Goal: Task Accomplishment & Management: Manage account settings

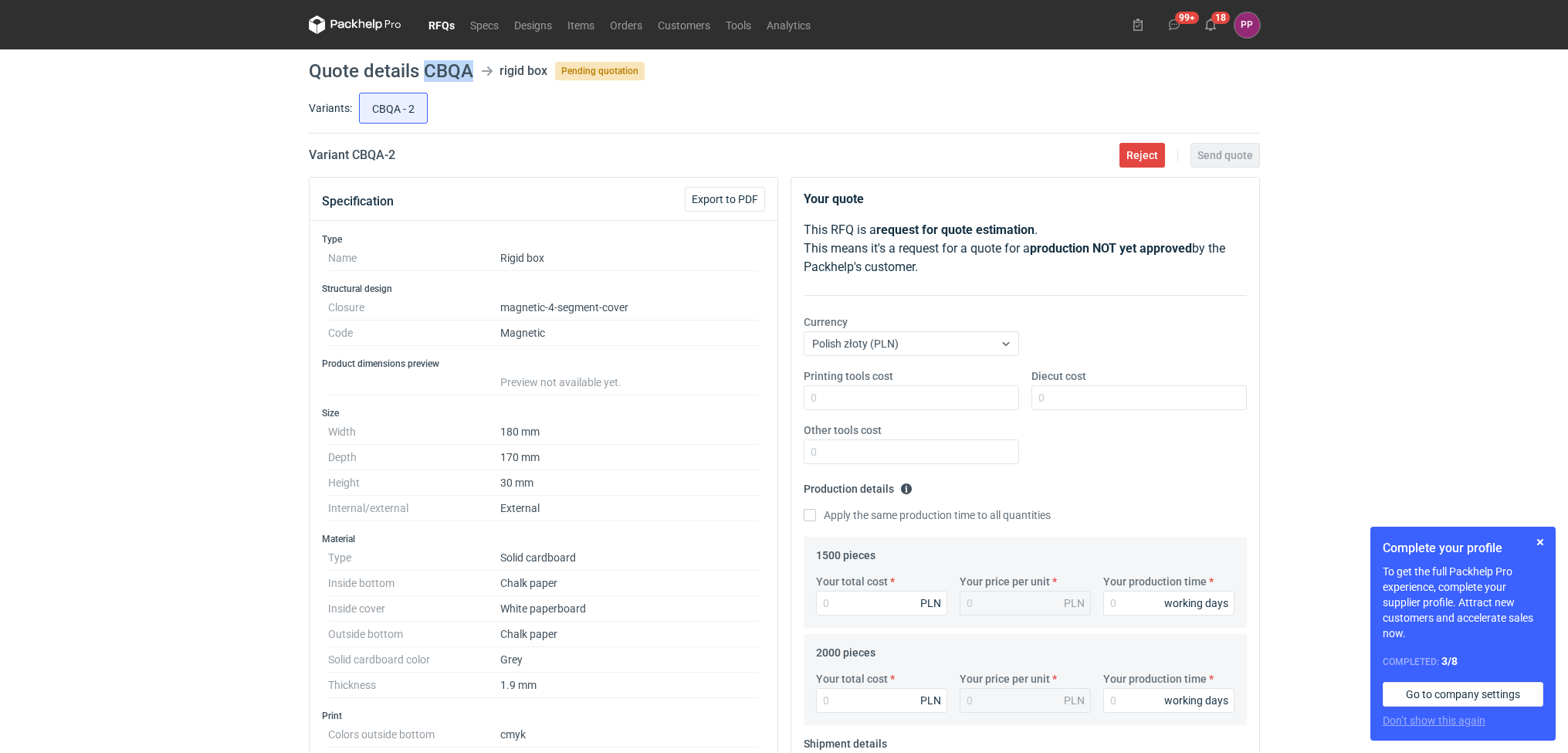
drag, startPoint x: 475, startPoint y: 76, endPoint x: 427, endPoint y: 72, distance: 48.2
click at [427, 72] on header "Quote details CBQA rigid box Pending quotation" at bounding box center [785, 71] width 951 height 19
copy h1 "CBQA"
click at [1124, 158] on button "Reject" at bounding box center [1143, 155] width 45 height 24
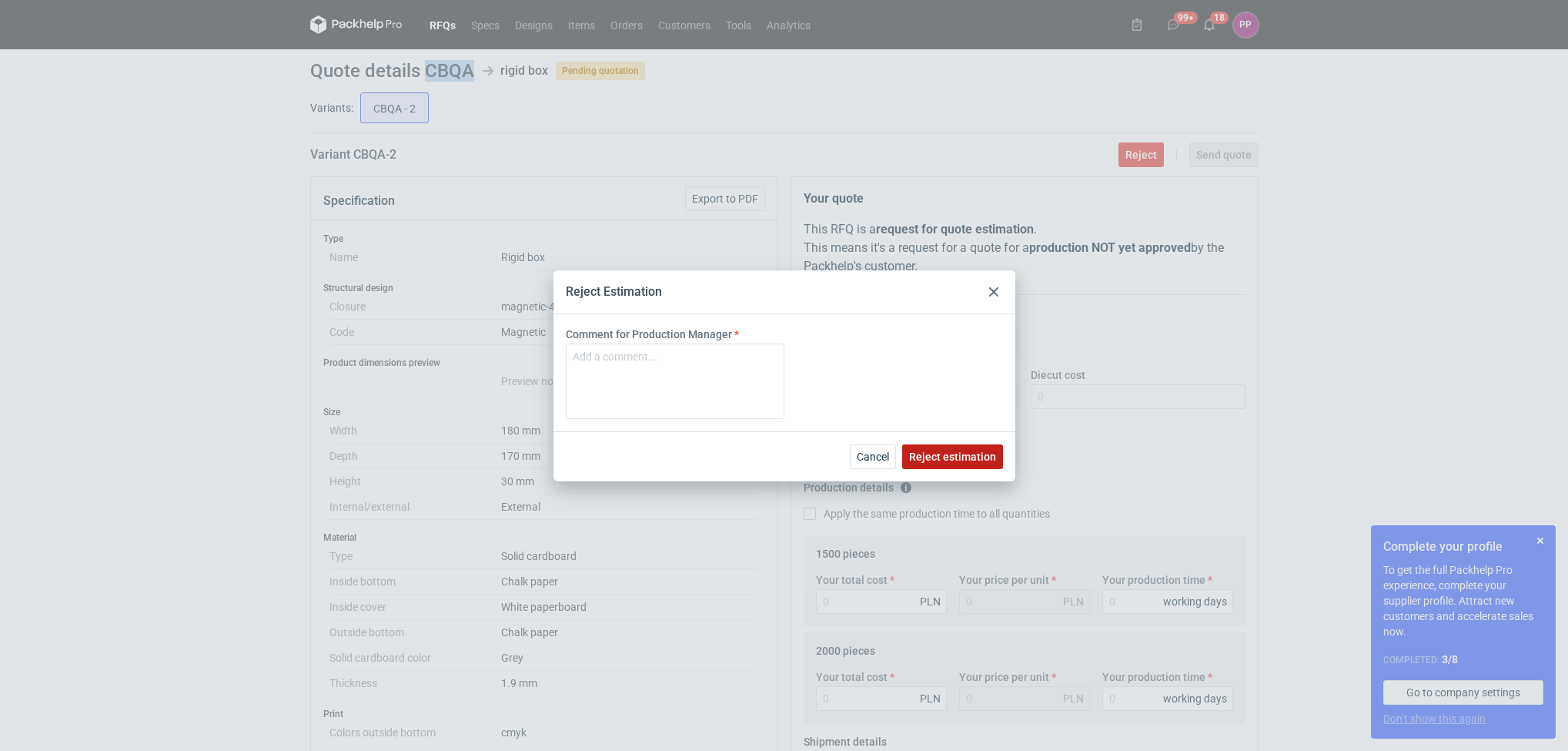
click at [977, 457] on span "Reject estimation" at bounding box center [953, 456] width 87 height 11
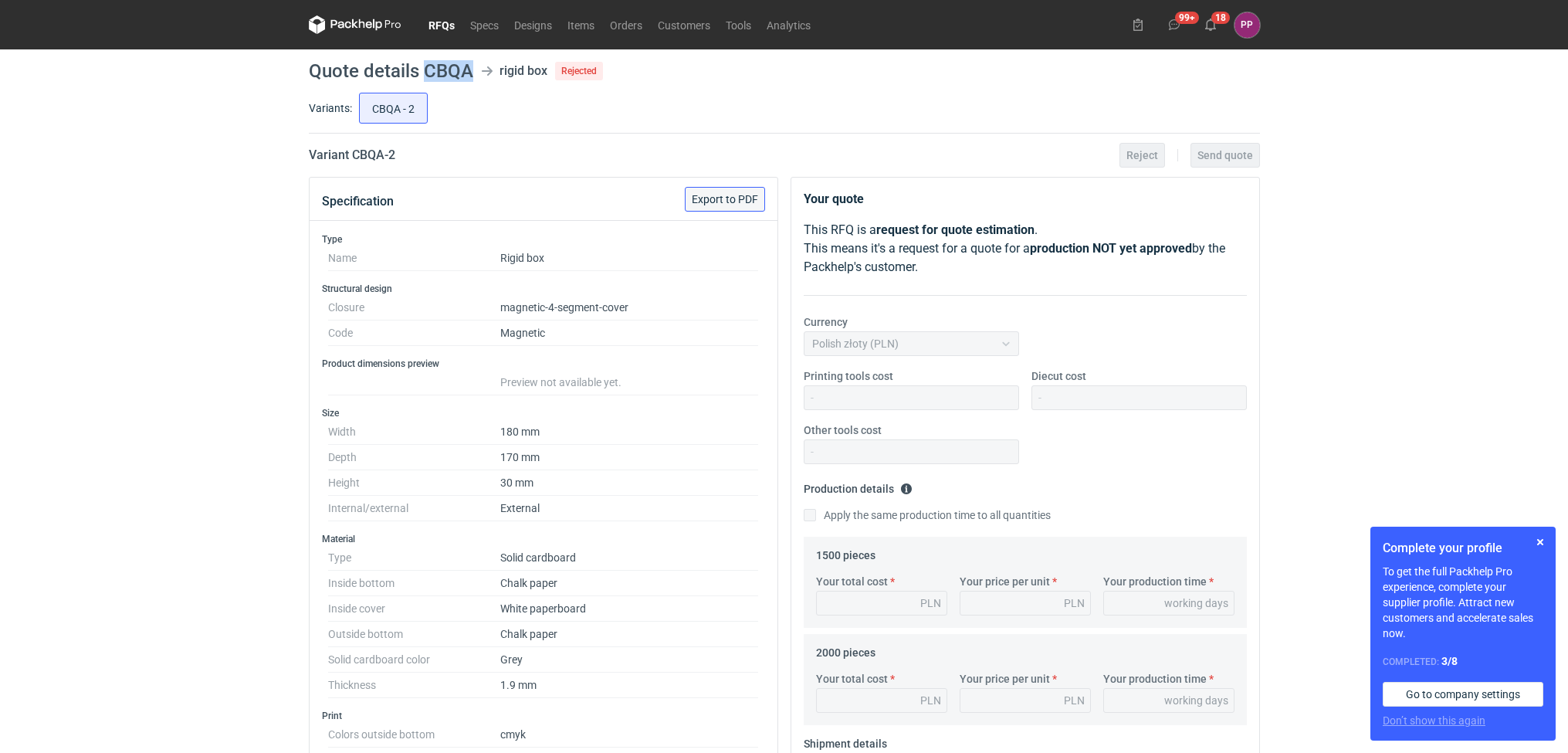
click at [717, 199] on span "Export to PDF" at bounding box center [725, 199] width 67 height 11
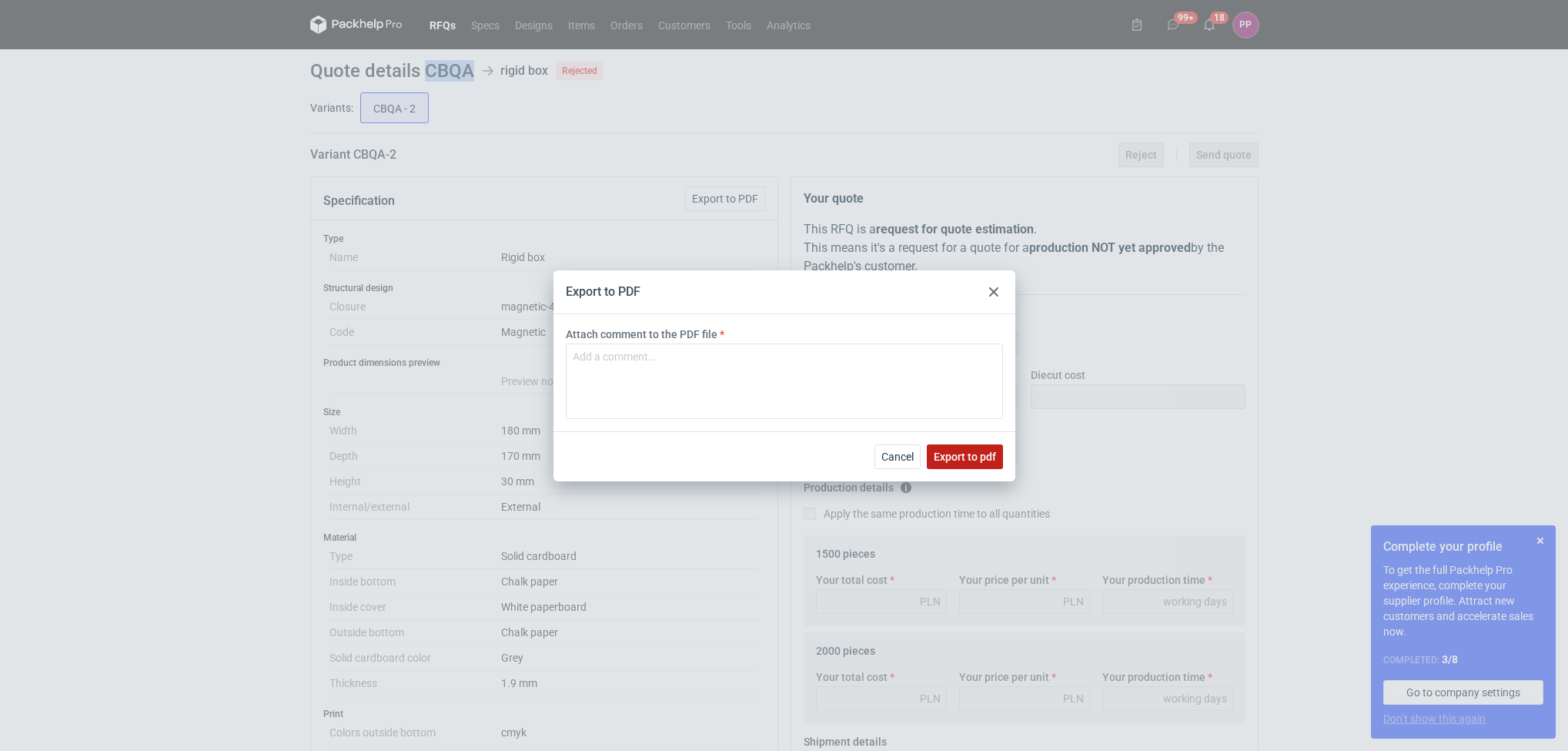
click at [961, 465] on button "Export to pdf" at bounding box center [965, 456] width 76 height 24
